Goal: Task Accomplishment & Management: Use online tool/utility

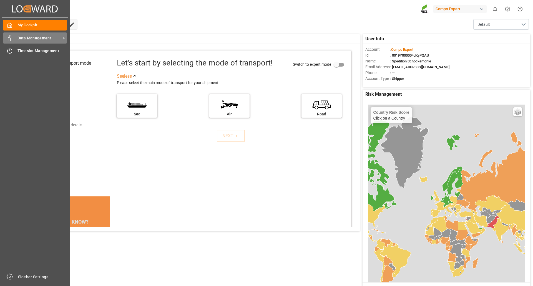
click at [37, 37] on span "Data Management" at bounding box center [40, 38] width 44 height 6
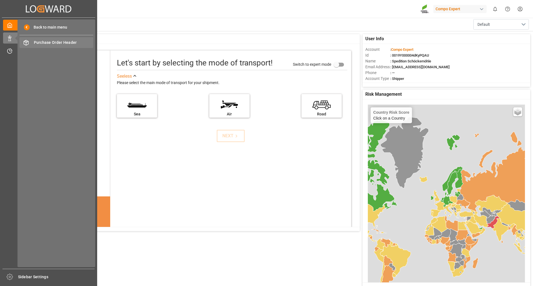
click at [48, 44] on span "Purchase Order Header" at bounding box center [64, 43] width 60 height 6
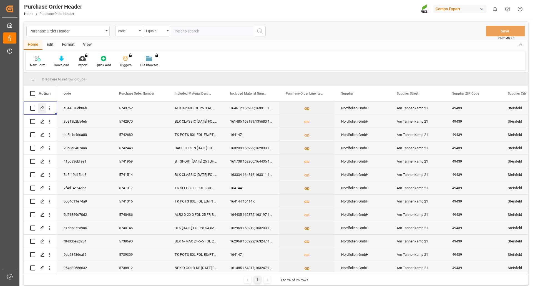
click at [43, 109] on icon "Press SPACE to select this row." at bounding box center [42, 108] width 4 height 4
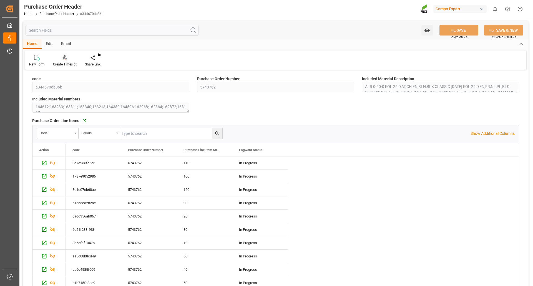
click at [65, 62] on div "Create Timeslot" at bounding box center [65, 64] width 24 height 5
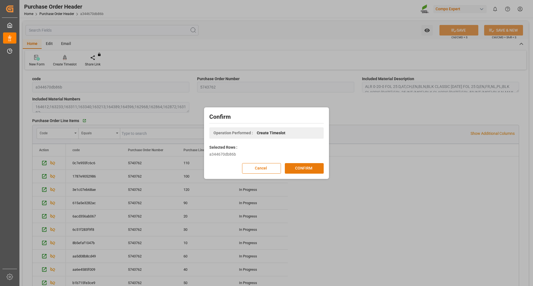
click at [304, 166] on button "CONFIRM" at bounding box center [304, 168] width 39 height 11
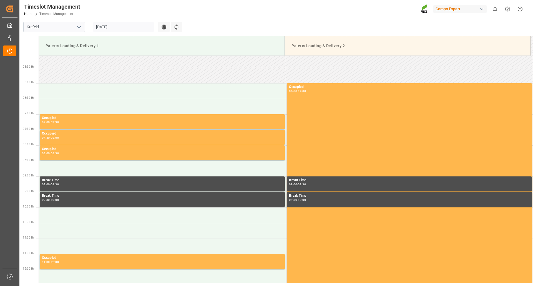
scroll to position [214, 0]
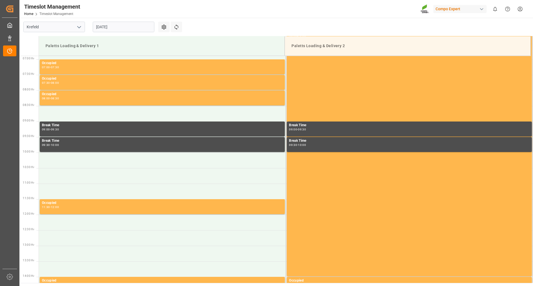
click at [133, 26] on input "26.08.2025" at bounding box center [124, 27] width 62 height 11
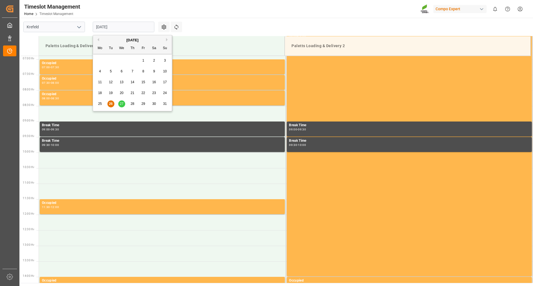
click at [121, 104] on span "27" at bounding box center [122, 104] width 4 height 4
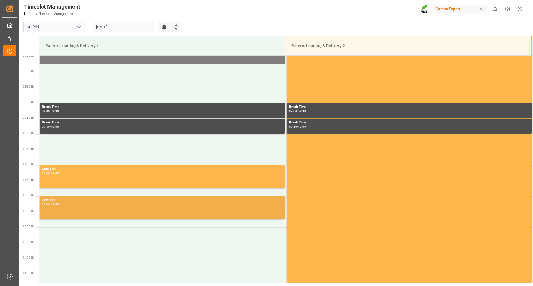
scroll to position [242, 0]
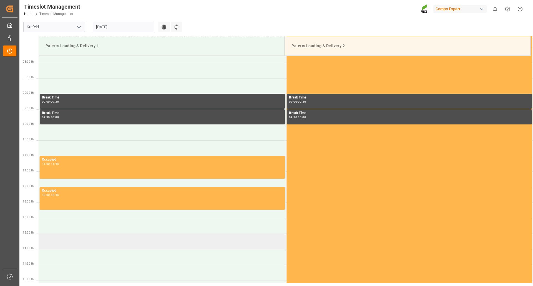
click at [72, 243] on td at bounding box center [162, 242] width 247 height 16
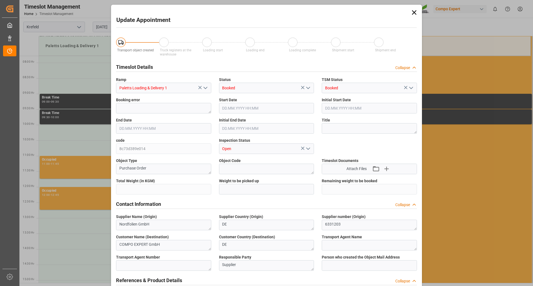
type input "9821.35"
type input "27.08.2025 13:30"
type input "27.08.2025 14:00"
type input "26.08.2025 06:29"
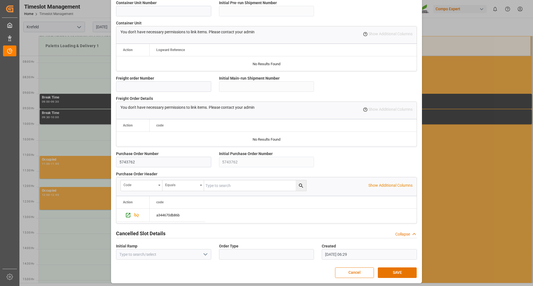
scroll to position [445, 0]
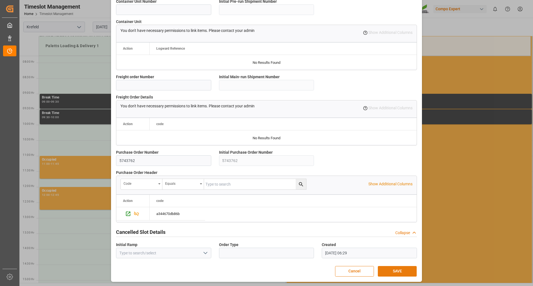
click at [395, 269] on button "SAVE" at bounding box center [397, 271] width 39 height 11
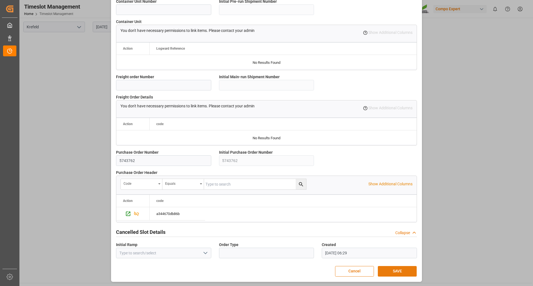
click at [394, 272] on button "SAVE" at bounding box center [397, 271] width 39 height 11
click at [396, 269] on button "SAVE" at bounding box center [397, 271] width 39 height 11
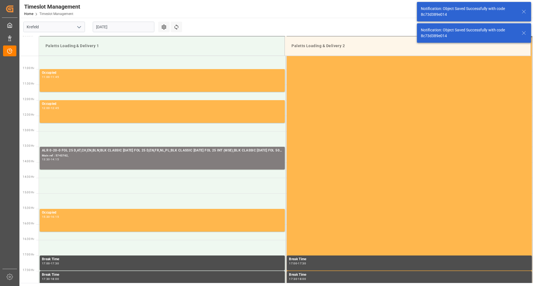
scroll to position [370, 0]
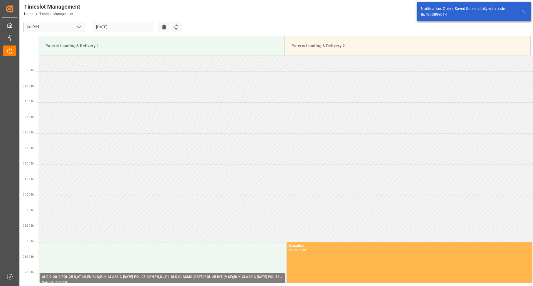
click at [525, 12] on icon at bounding box center [524, 11] width 7 height 7
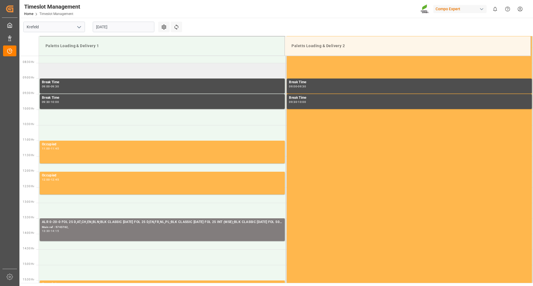
scroll to position [278, 0]
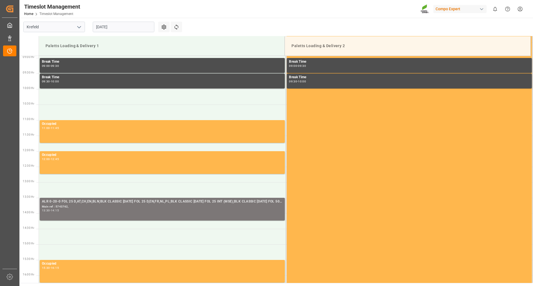
click at [98, 202] on div "ALR 0-20-0 FOL 25 D,AT,CH,EN,BLN;BLK CLASSIC [DATE] FOL 25 D,EN,FR,NL,PL;BLK CL…" at bounding box center [162, 202] width 241 height 6
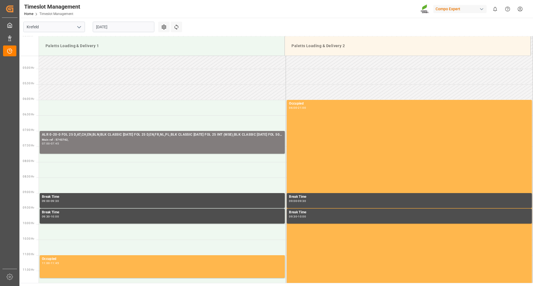
scroll to position [111, 0]
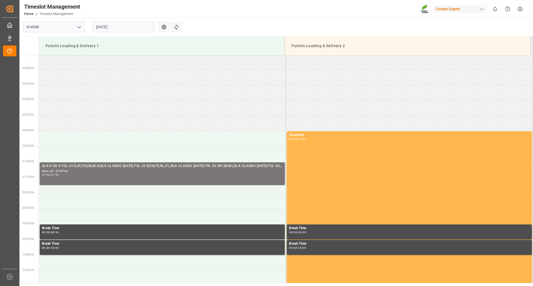
click at [53, 167] on div "ALR 0-20-0 FOL 25 D,AT,CH,EN,BLN;BLK CLASSIC [DATE] FOL 25 D,EN,FR,NL,PL;BLK CL…" at bounding box center [162, 167] width 241 height 6
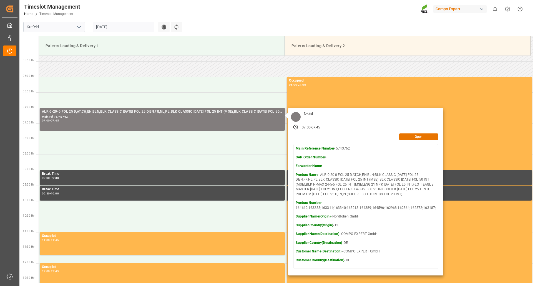
scroll to position [167, 0]
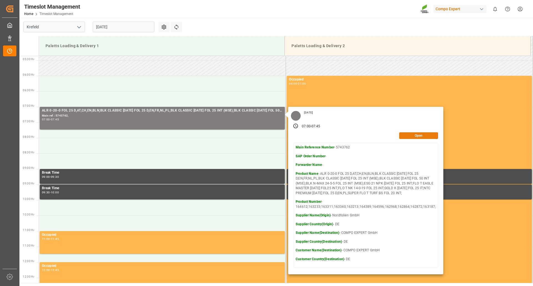
click at [407, 136] on button "Open" at bounding box center [419, 136] width 39 height 7
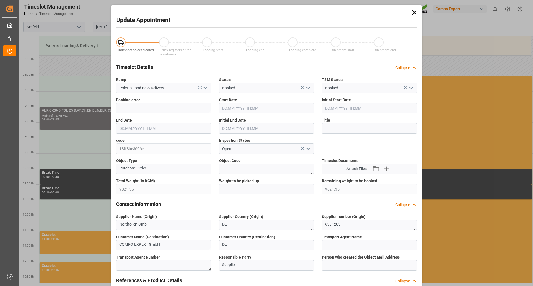
type input "9821.35"
type input "27.08.2025 07:00"
type input "27.08.2025 07:45"
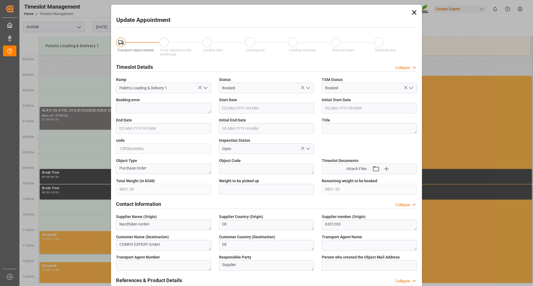
type input "27.08.2025 07:30"
type input "25.08.2025 11:27"
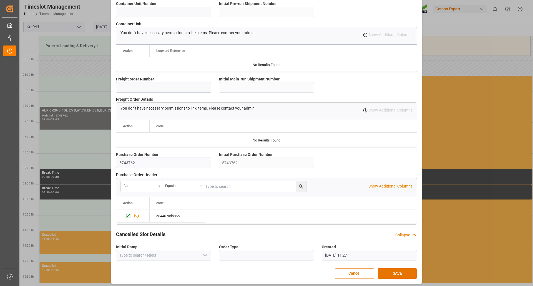
scroll to position [445, 0]
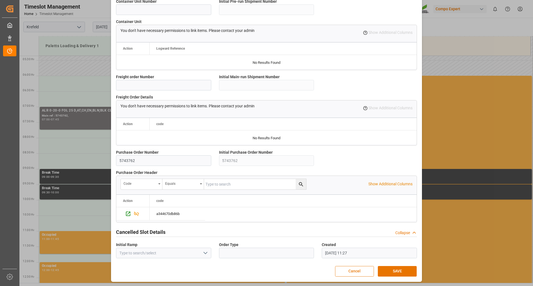
click at [344, 271] on button "Cancel" at bounding box center [354, 271] width 39 height 11
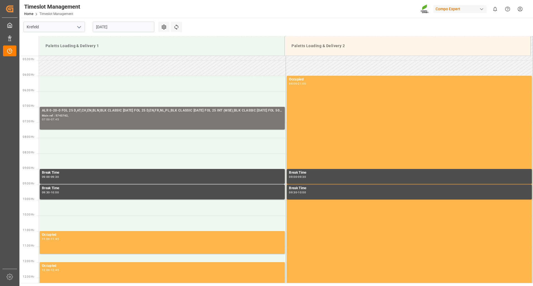
click at [76, 116] on div "Main ref : 5743762," at bounding box center [162, 116] width 241 height 5
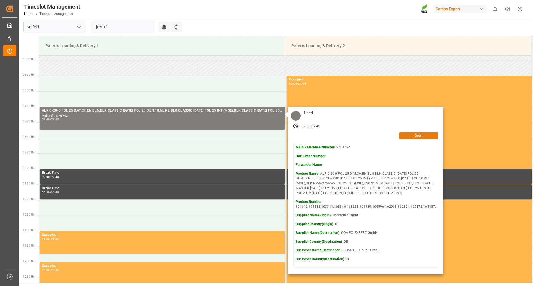
click at [416, 137] on button "Open" at bounding box center [419, 136] width 39 height 7
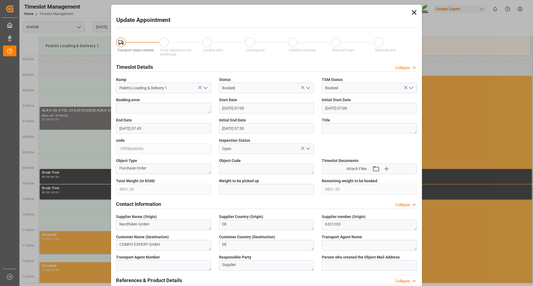
type input "27.08.2025 07:00"
type input "27.08.2025 07:45"
type input "27.08.2025 07:30"
type input "25.08.2025 11:27"
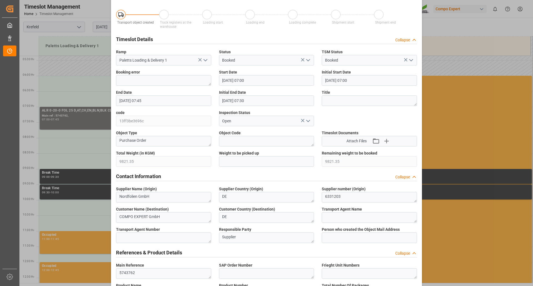
scroll to position [0, 0]
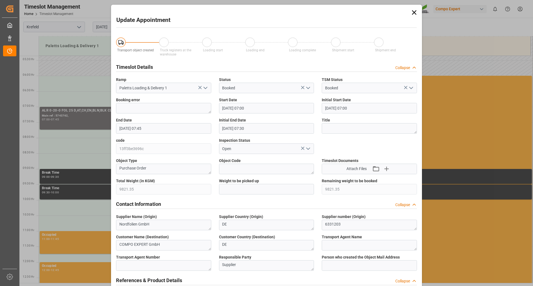
click at [415, 68] on icon at bounding box center [415, 68] width 6 height 6
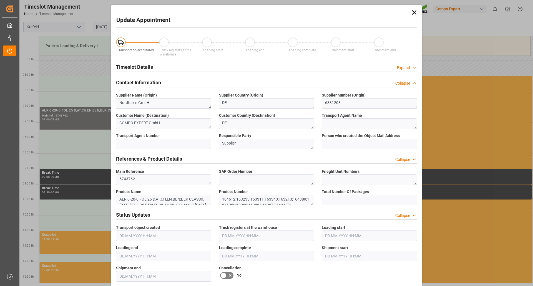
click at [415, 68] on icon at bounding box center [415, 68] width 6 height 6
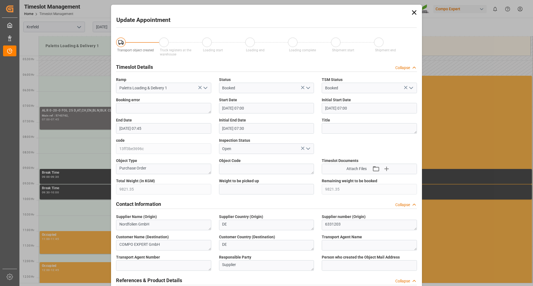
click at [413, 67] on polyline at bounding box center [414, 67] width 3 height 1
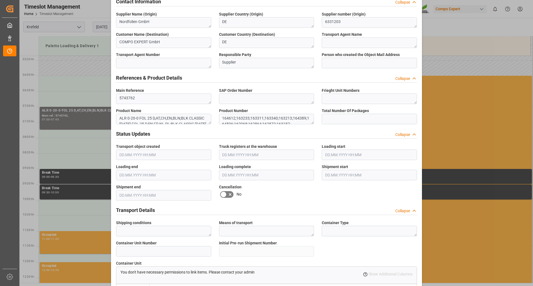
scroll to position [83, 0]
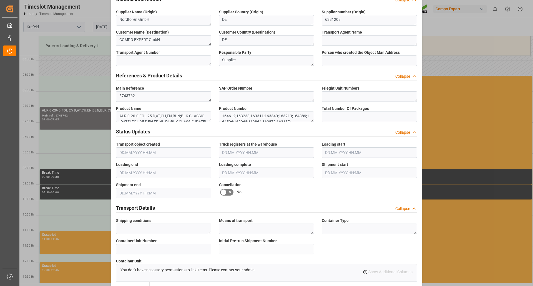
click at [225, 193] on icon at bounding box center [223, 192] width 7 height 7
click at [0, 0] on input "checkbox" at bounding box center [0, 0] width 0 height 0
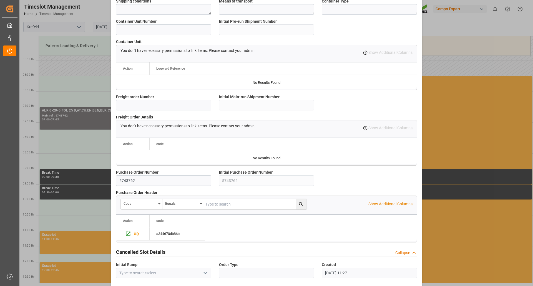
scroll to position [323, 0]
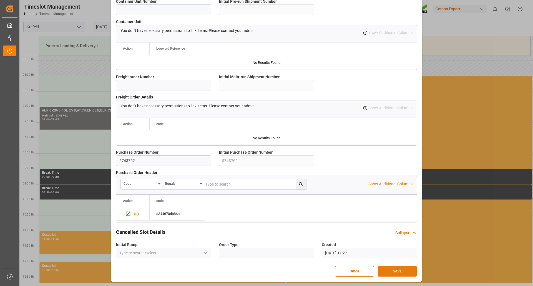
click at [404, 273] on button "SAVE" at bounding box center [397, 271] width 39 height 11
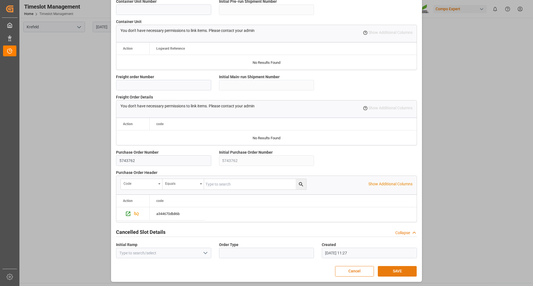
click at [390, 270] on button "SAVE" at bounding box center [397, 271] width 39 height 11
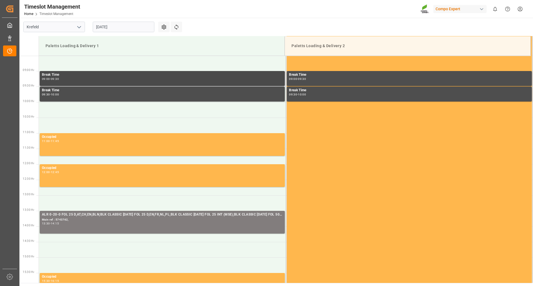
scroll to position [278, 0]
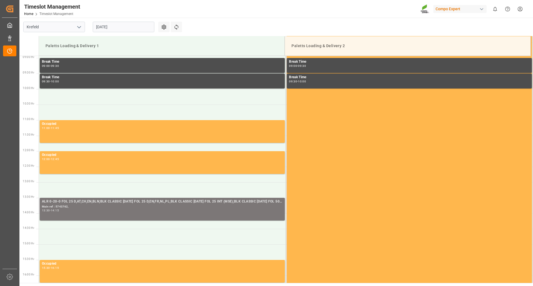
click at [126, 203] on div "ALR 0-20-0 FOL 25 D,AT,CH,EN,BLN;BLK CLASSIC [DATE] FOL 25 D,EN,FR,NL,PL;BLK CL…" at bounding box center [162, 202] width 241 height 6
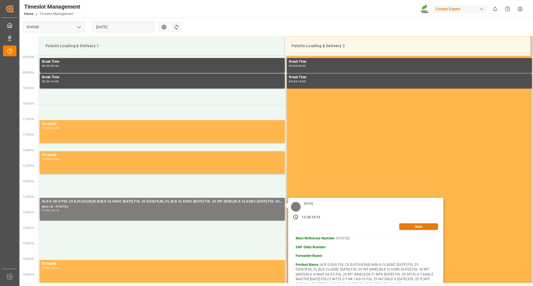
click at [404, 229] on button "Open" at bounding box center [419, 227] width 39 height 7
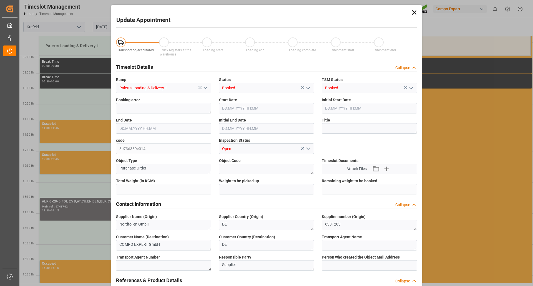
type input "9821.35"
type input "27.08.2025 13:30"
type input "27.08.2025 14:15"
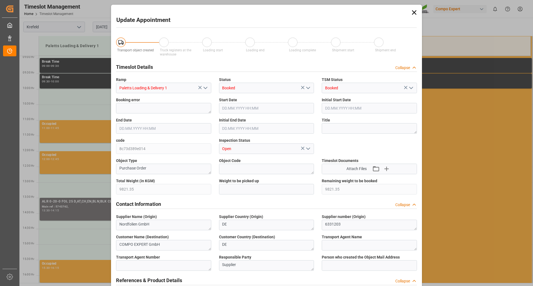
type input "27.08.2025 14:00"
type input "26.08.2025 06:29"
click at [413, 68] on icon at bounding box center [415, 68] width 6 height 6
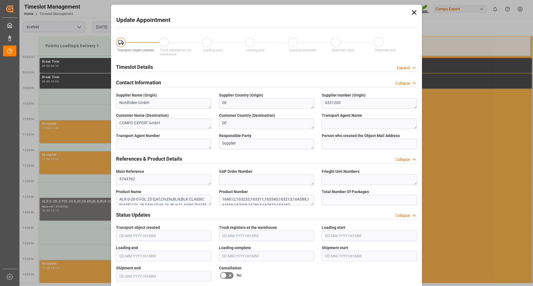
click at [407, 67] on div "Expand" at bounding box center [403, 68] width 13 height 6
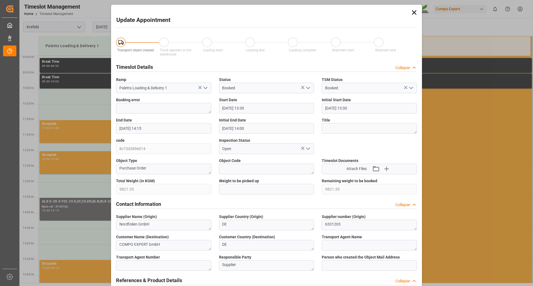
click at [413, 68] on icon at bounding box center [415, 68] width 6 height 6
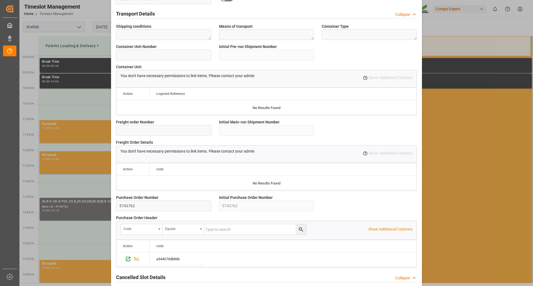
scroll to position [194, 0]
